Goal: Transaction & Acquisition: Purchase product/service

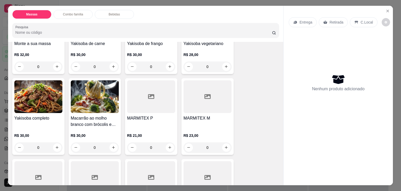
scroll to position [78, 0]
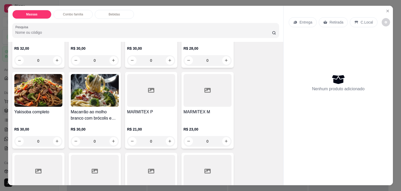
click at [213, 104] on div at bounding box center [208, 90] width 48 height 33
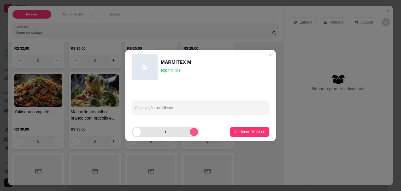
click at [192, 133] on icon "increase-product-quantity" at bounding box center [194, 132] width 4 height 4
type input "2"
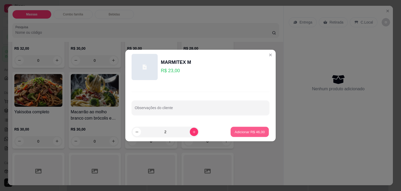
click at [246, 132] on p "Adicionar R$ 46,00" at bounding box center [250, 131] width 30 height 5
type input "2"
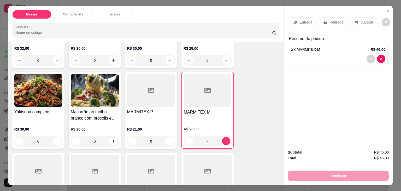
click at [305, 20] on p "Entrega" at bounding box center [306, 22] width 13 height 5
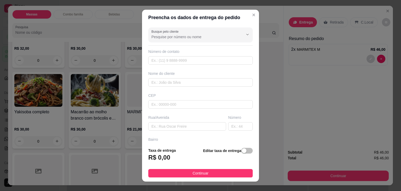
click at [242, 149] on div "button" at bounding box center [244, 150] width 5 height 5
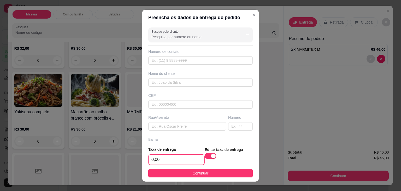
click at [189, 161] on input "0,00" at bounding box center [177, 159] width 56 height 10
click at [175, 160] on input "0,00" at bounding box center [177, 159] width 56 height 10
type input "5,00"
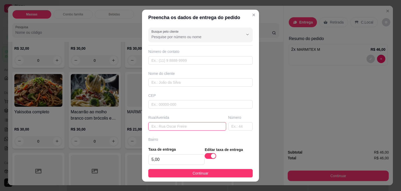
click at [183, 128] on input "text" at bounding box center [187, 126] width 78 height 8
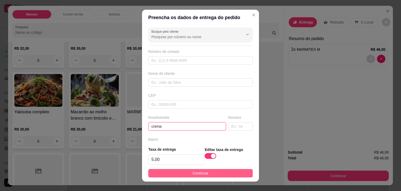
type input "crema"
click at [193, 171] on span "Continuar" at bounding box center [201, 173] width 16 height 6
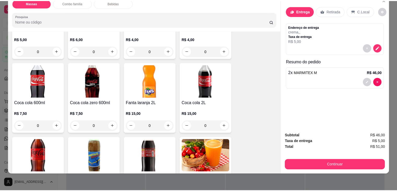
scroll to position [523, 0]
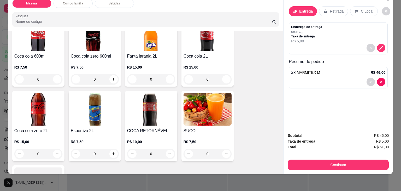
click at [191, 47] on div "Coca cola 2L R$ 15,00 0" at bounding box center [208, 51] width 52 height 70
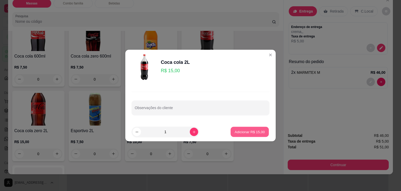
click at [236, 131] on p "Adicionar R$ 15,00" at bounding box center [250, 131] width 30 height 5
type input "1"
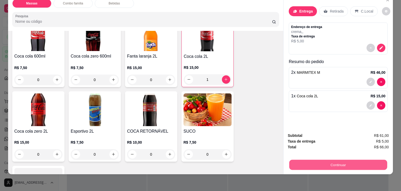
click at [304, 160] on button "Continuar" at bounding box center [339, 165] width 98 height 10
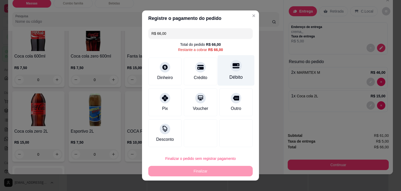
click at [233, 77] on div "Débito" at bounding box center [236, 77] width 13 height 7
type input "R$ 0,00"
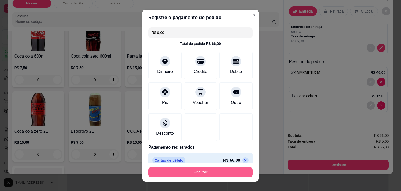
click at [226, 172] on button "Finalizar" at bounding box center [200, 172] width 105 height 10
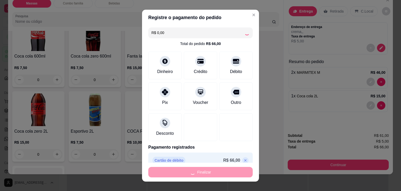
type input "0"
type input "-R$ 66,00"
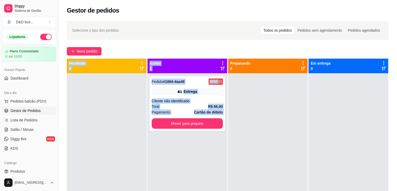
drag, startPoint x: 223, startPoint y: 175, endPoint x: 401, endPoint y: 48, distance: 218.7
click at [397, 46] on html "Diggy Sistema de Gestão D D&D box ... Loja aberta Plano Customizado até 10/09 A…" at bounding box center [198, 95] width 397 height 191
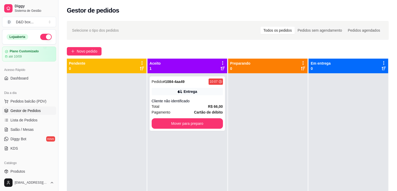
click at [268, 96] on div at bounding box center [268, 168] width 80 height 191
click at [203, 126] on button "Mover para preparo" at bounding box center [187, 123] width 71 height 10
